Goal: Complete application form

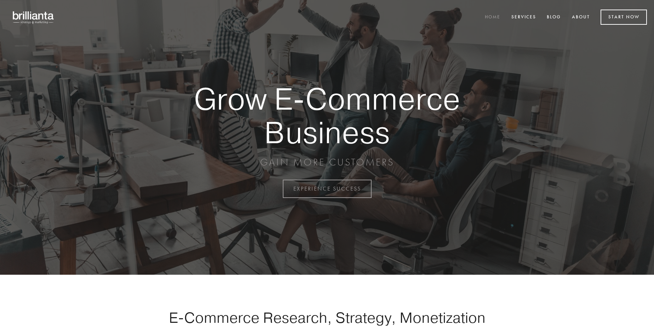
scroll to position [1855, 0]
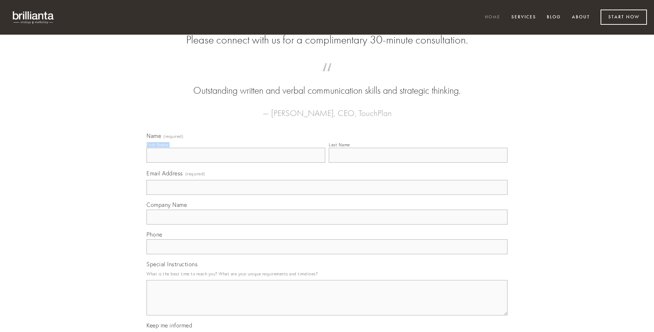
type input "[PERSON_NAME]"
click at [418, 163] on input "Last Name" at bounding box center [418, 155] width 179 height 15
type input "[PERSON_NAME]"
click at [327, 195] on input "Email Address (required)" at bounding box center [327, 187] width 361 height 15
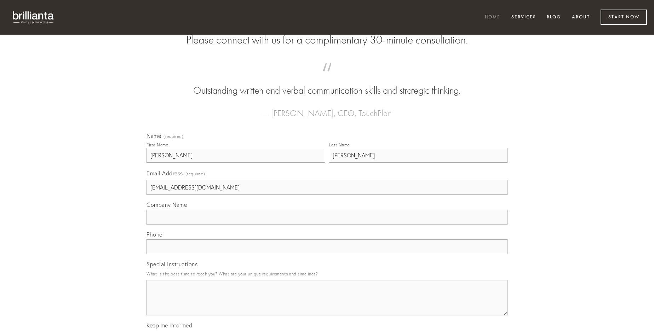
type input "[EMAIL_ADDRESS][DOMAIN_NAME]"
click at [327, 225] on input "Company Name" at bounding box center [327, 217] width 361 height 15
type input "[PERSON_NAME]"
click at [327, 254] on input "text" at bounding box center [327, 247] width 361 height 15
click at [327, 304] on textarea "Special Instructions" at bounding box center [327, 297] width 361 height 35
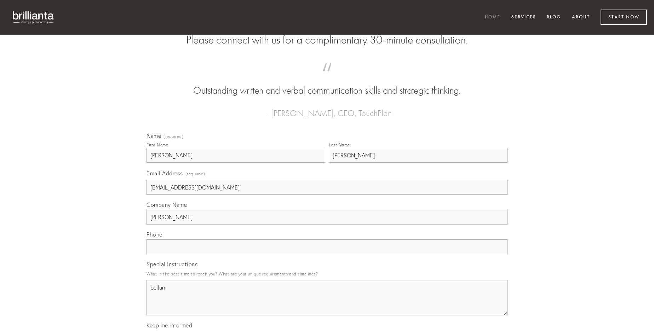
type textarea "bellum"
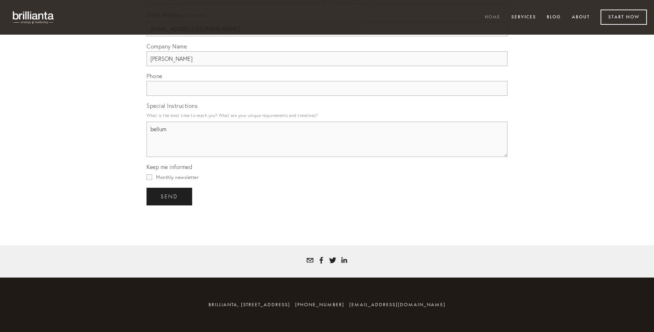
click at [170, 196] on span "send" at bounding box center [169, 197] width 17 height 6
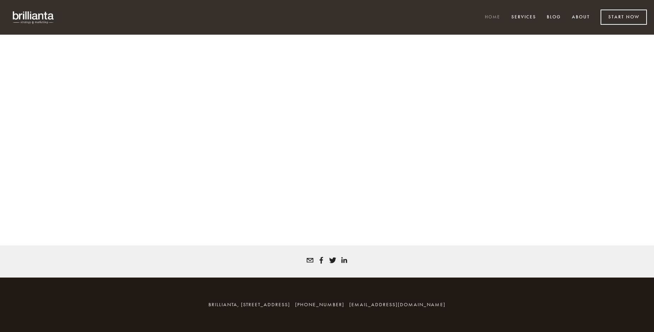
scroll to position [1846, 0]
